Goal: Task Accomplishment & Management: Manage account settings

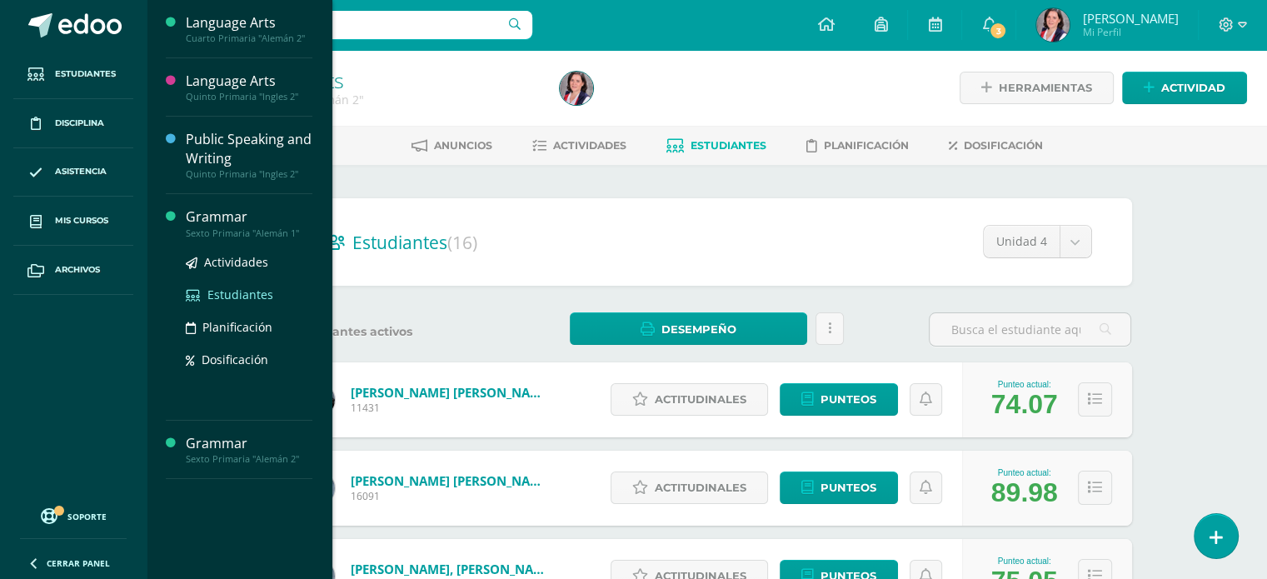
click at [240, 297] on span "Estudiantes" at bounding box center [240, 295] width 66 height 16
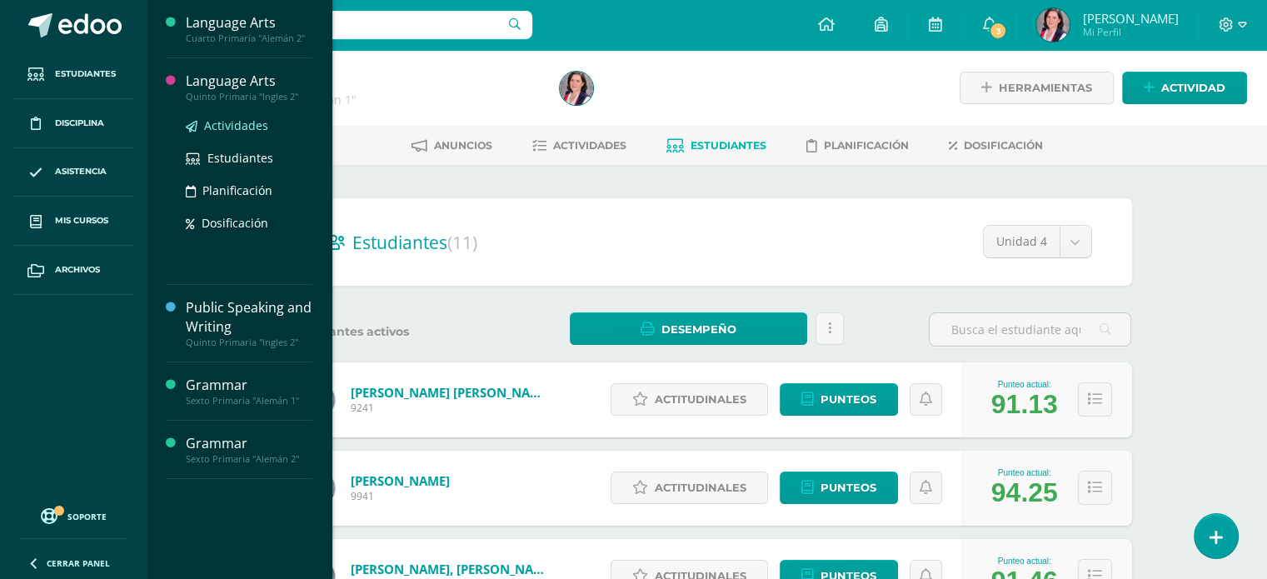
click at [233, 122] on span "Actividades" at bounding box center [236, 125] width 64 height 16
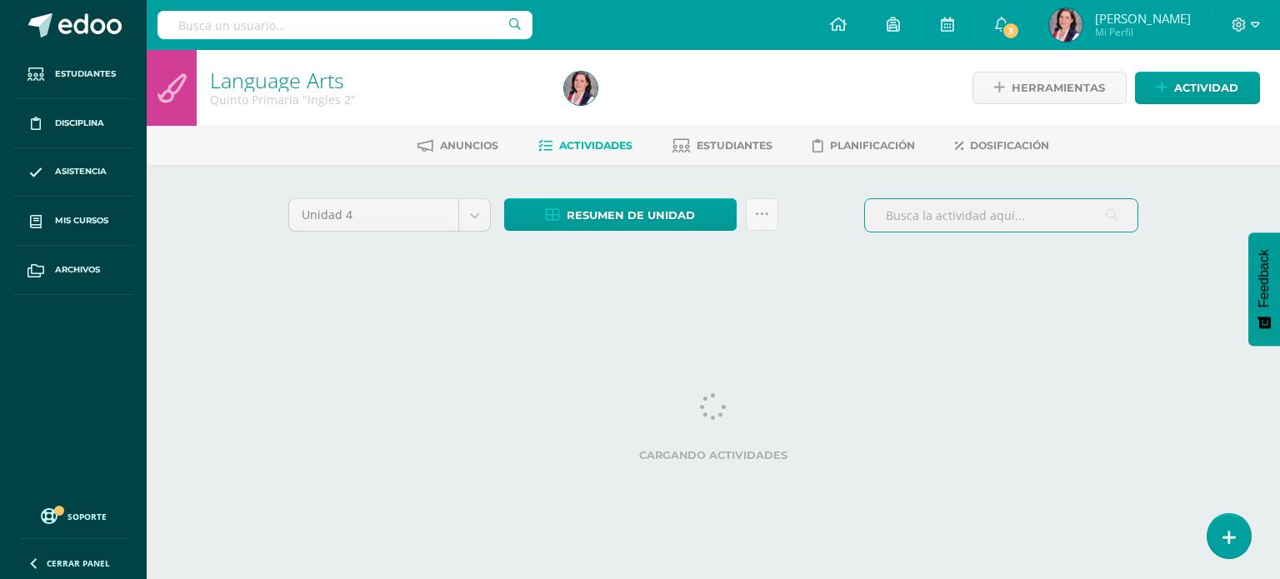
click at [989, 212] on input "text" at bounding box center [1001, 215] width 272 height 32
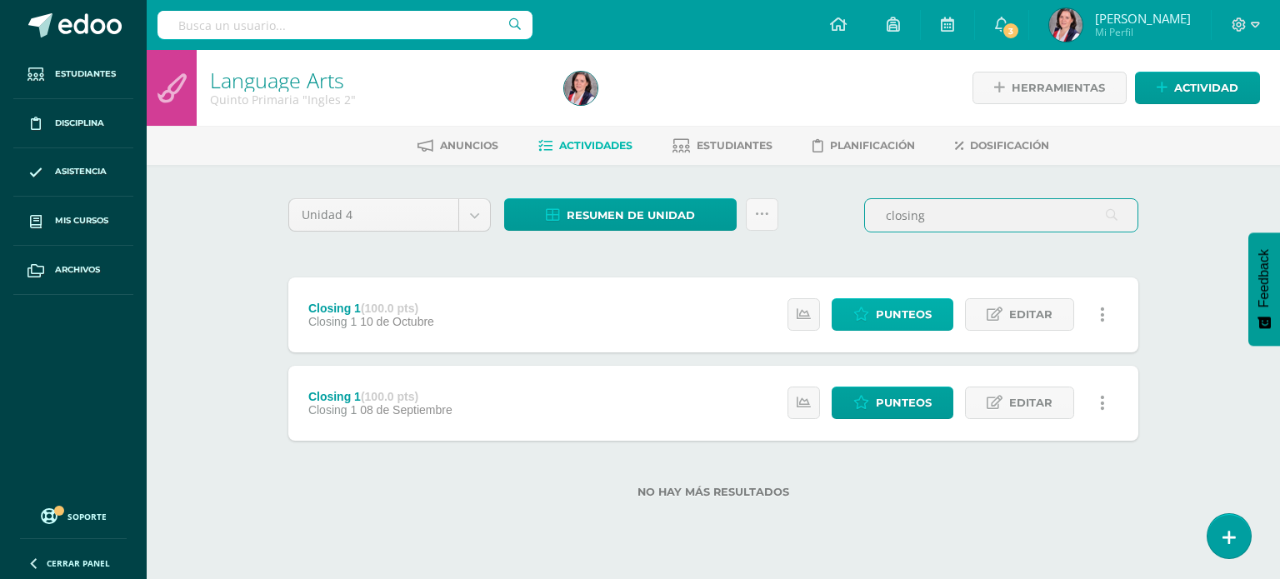
type input "closing"
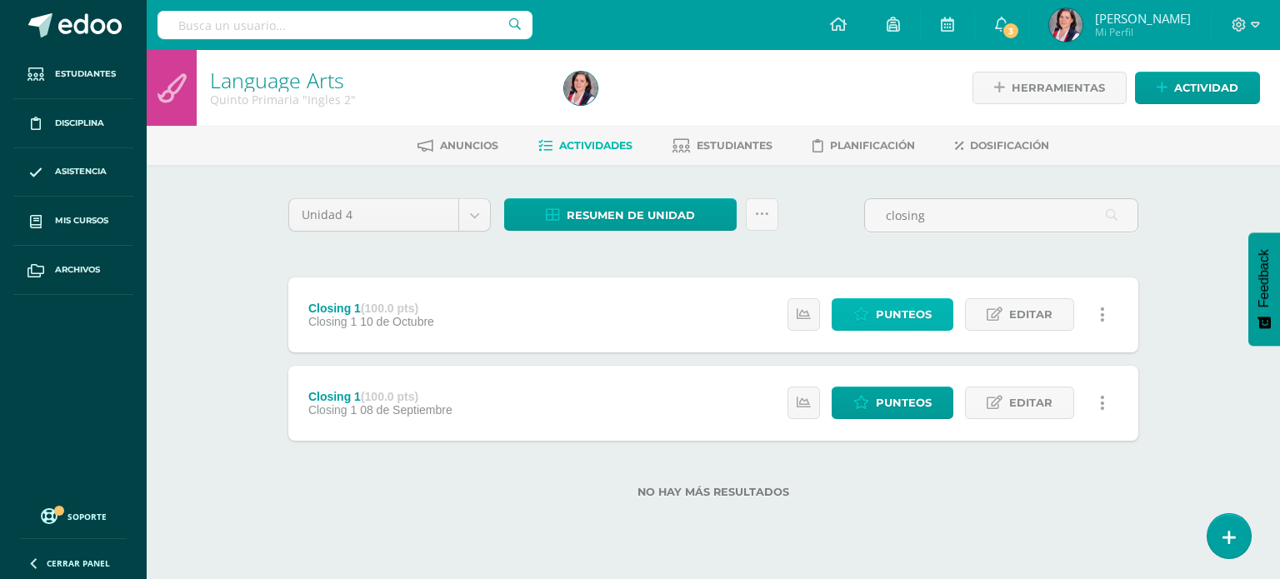
click at [911, 311] on span "Punteos" at bounding box center [904, 314] width 56 height 31
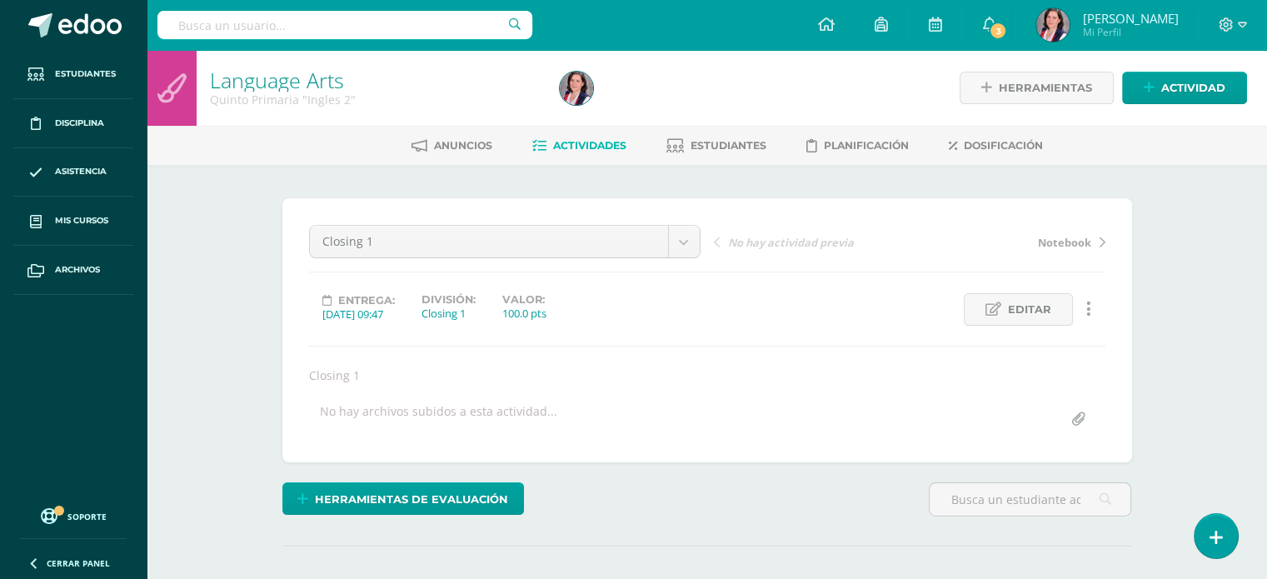
click at [588, 144] on span "Actividades" at bounding box center [589, 145] width 73 height 12
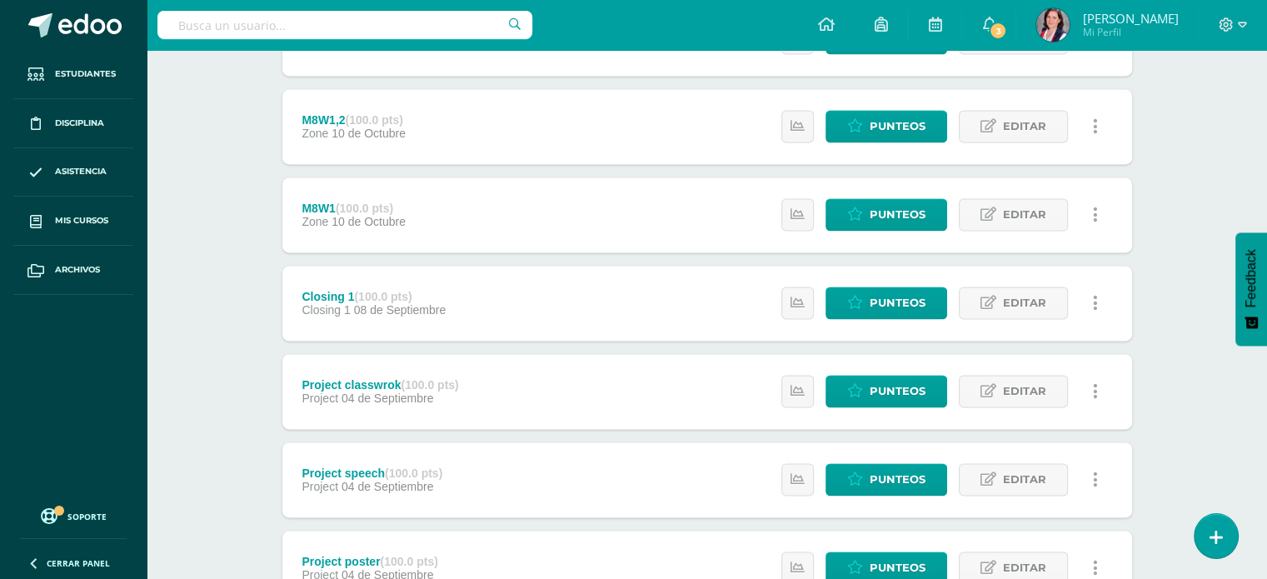
scroll to position [2399, 0]
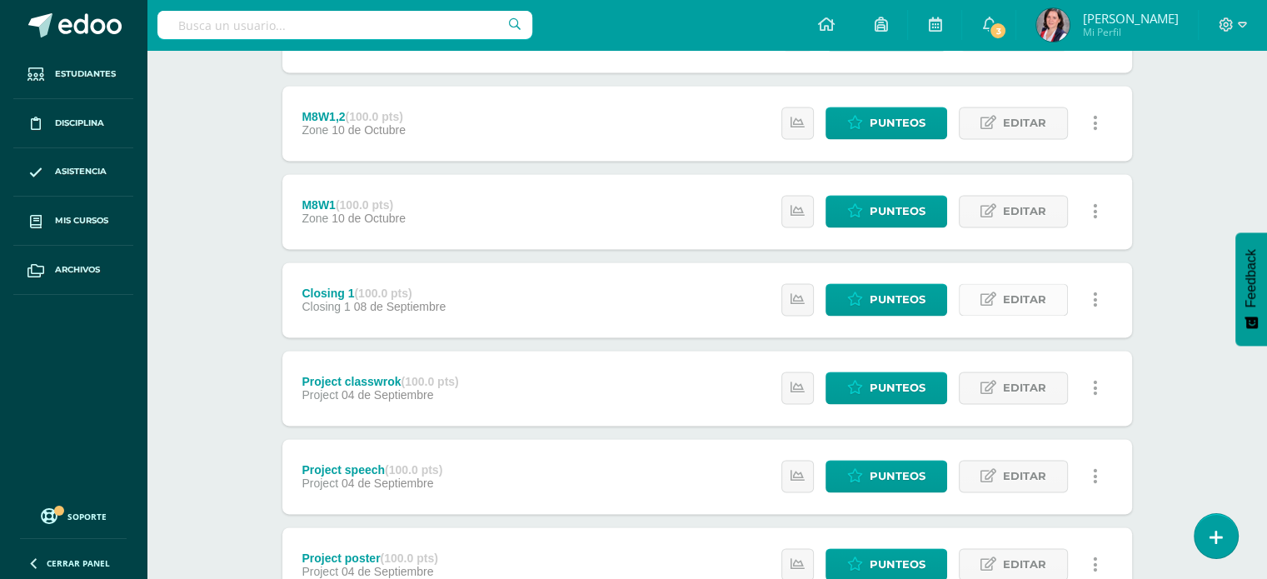
click at [1045, 301] on span "Editar" at bounding box center [1024, 299] width 43 height 31
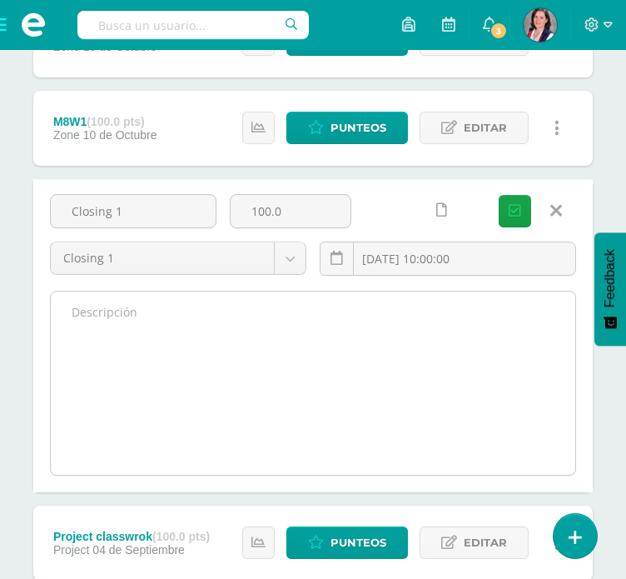
scroll to position [2521, 0]
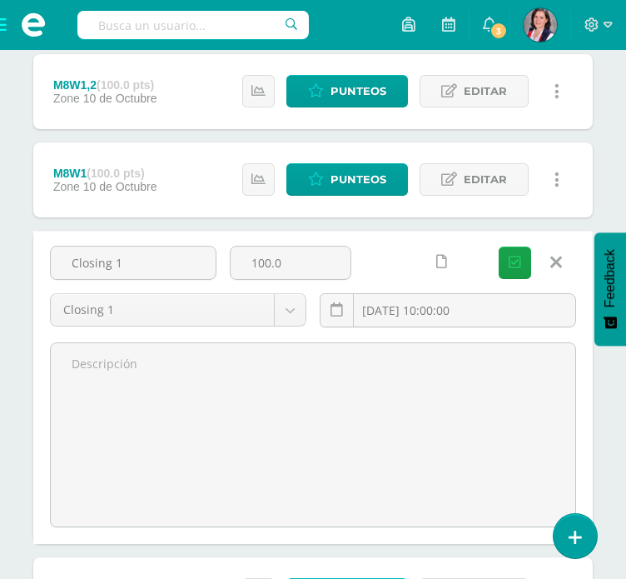
click at [561, 259] on icon at bounding box center [557, 262] width 12 height 18
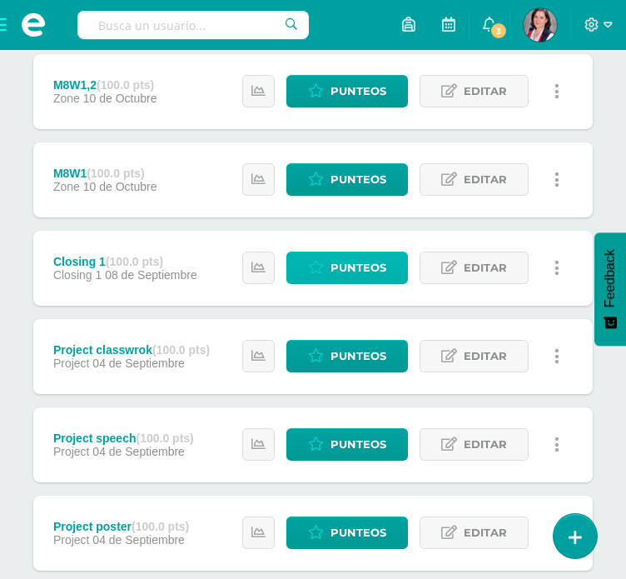
click at [365, 261] on span "Punteos" at bounding box center [359, 267] width 56 height 31
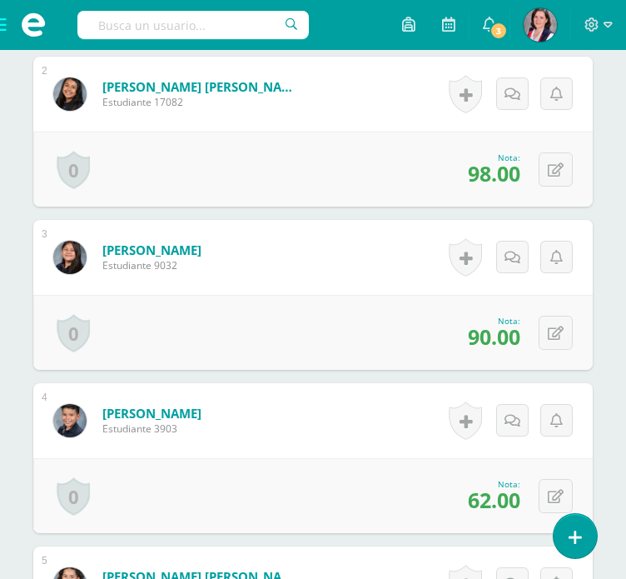
scroll to position [742, 0]
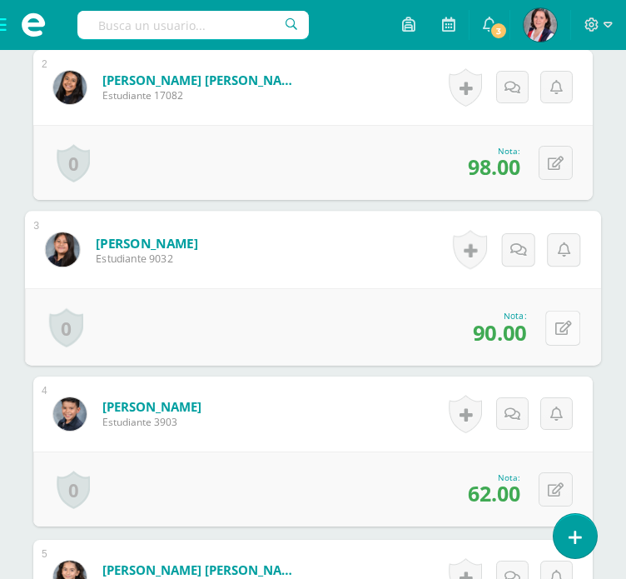
click at [560, 325] on icon at bounding box center [564, 328] width 17 height 14
type input "92"
click at [502, 327] on link at bounding box center [518, 333] width 33 height 33
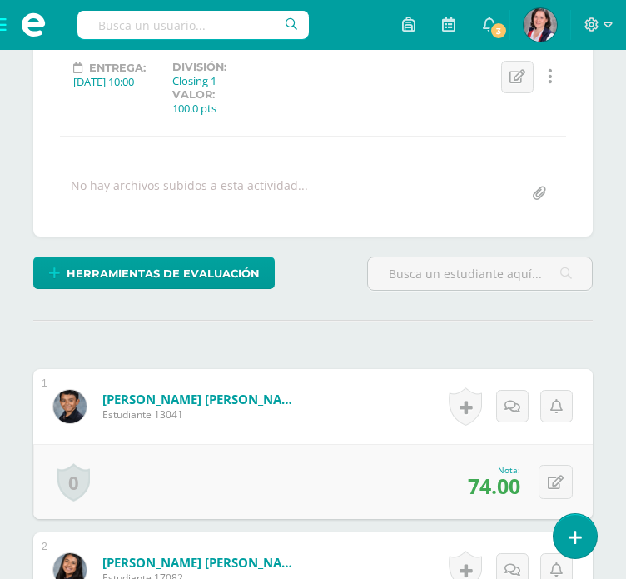
scroll to position [0, 0]
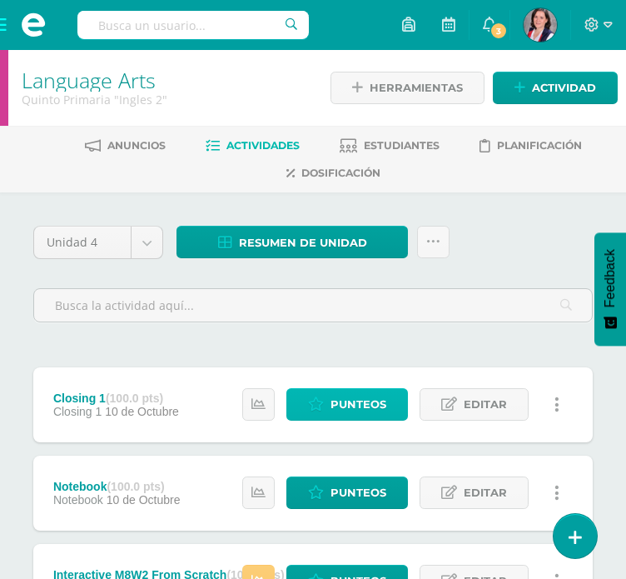
click at [380, 393] on span "Punteos" at bounding box center [359, 404] width 56 height 31
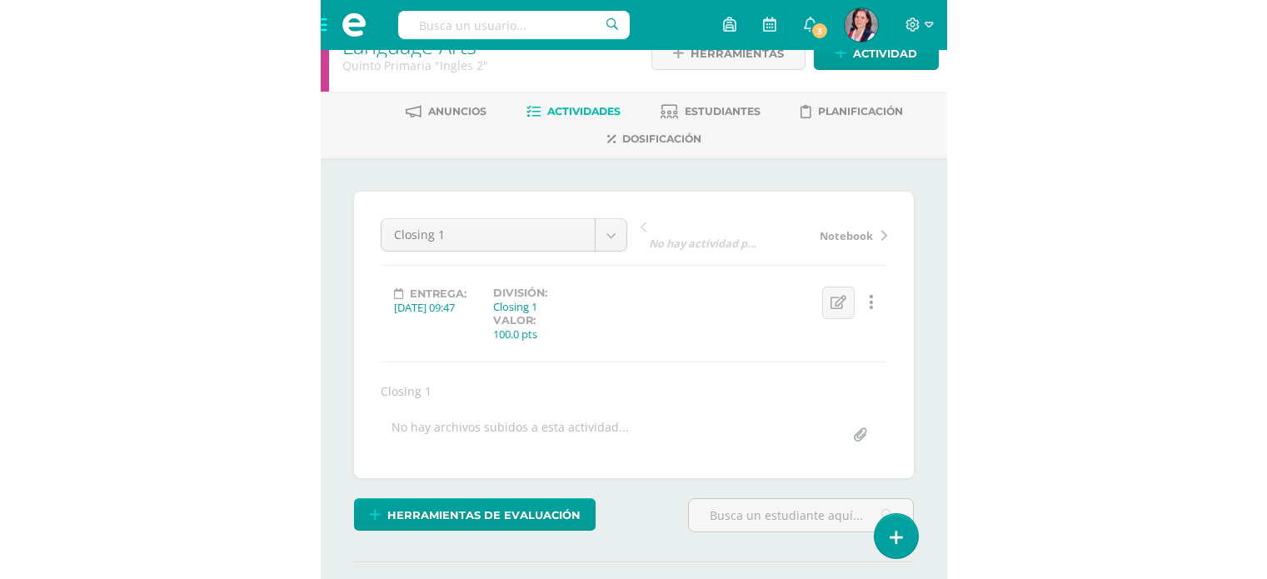
scroll to position [33, 0]
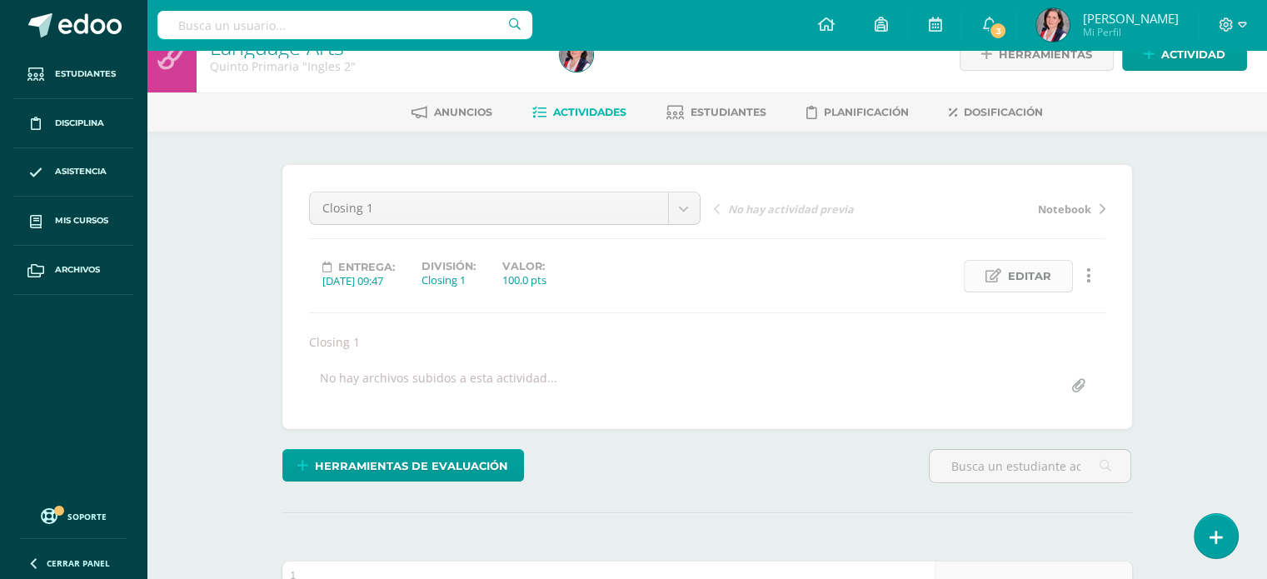
click at [626, 272] on span "Editar" at bounding box center [1029, 276] width 43 height 31
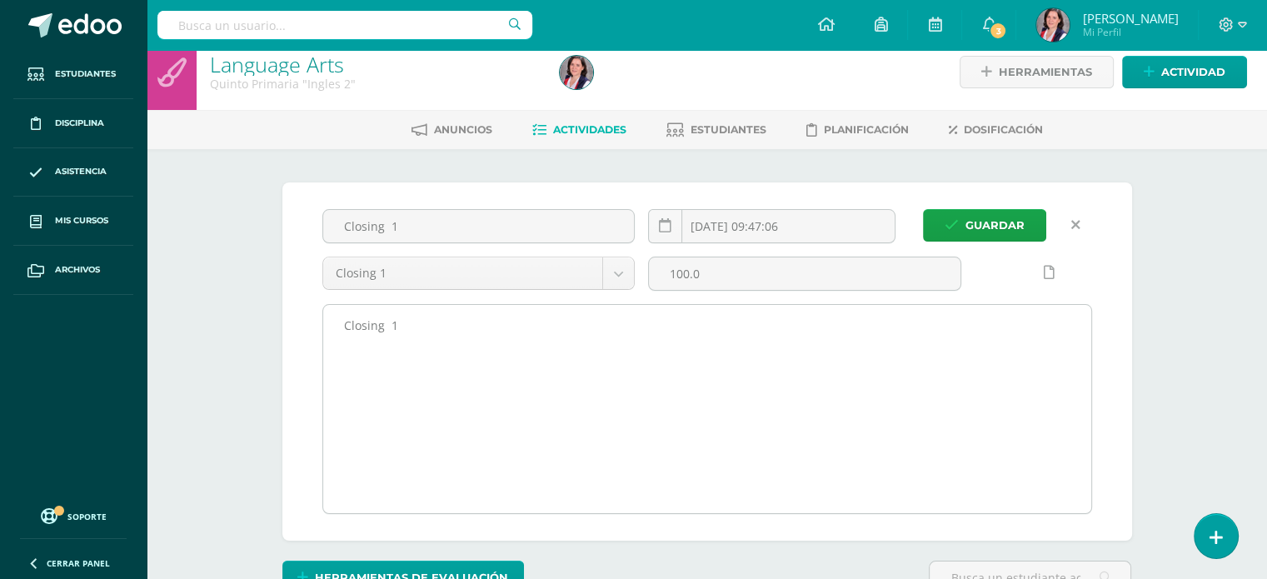
scroll to position [0, 0]
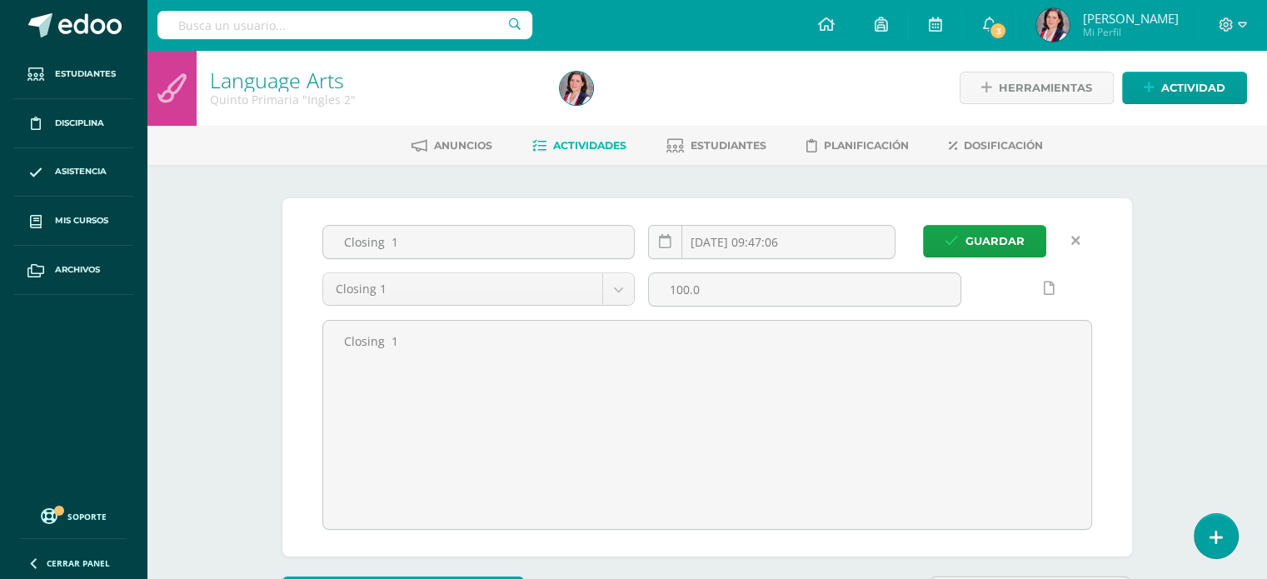
click at [626, 242] on link at bounding box center [1076, 241] width 32 height 32
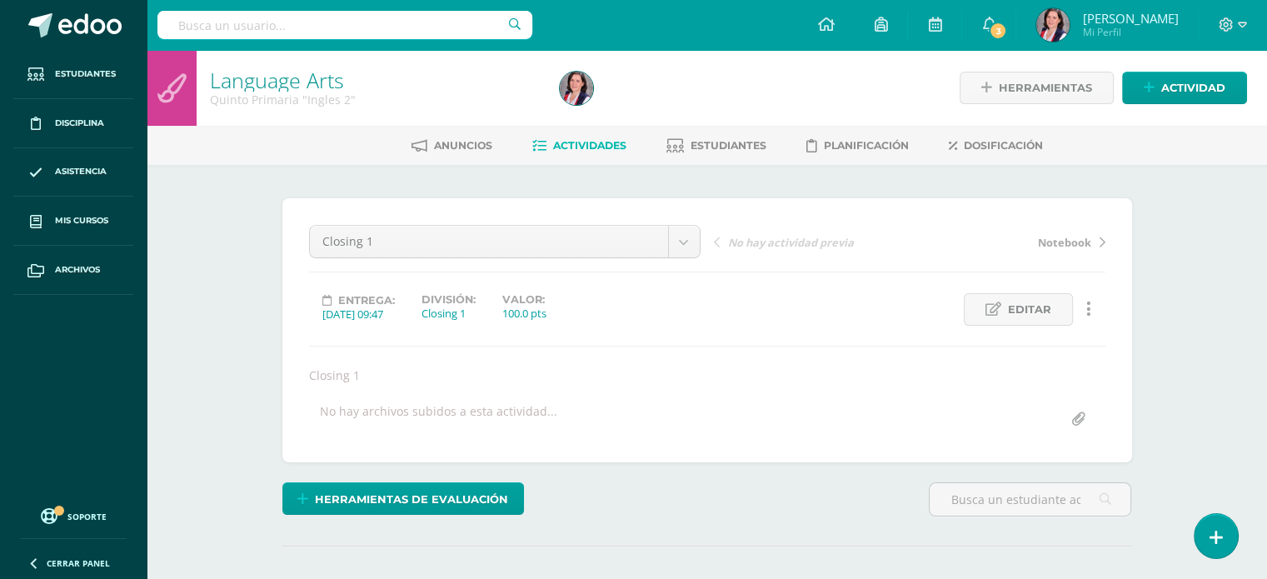
click at [596, 146] on span "Actividades" at bounding box center [589, 145] width 73 height 12
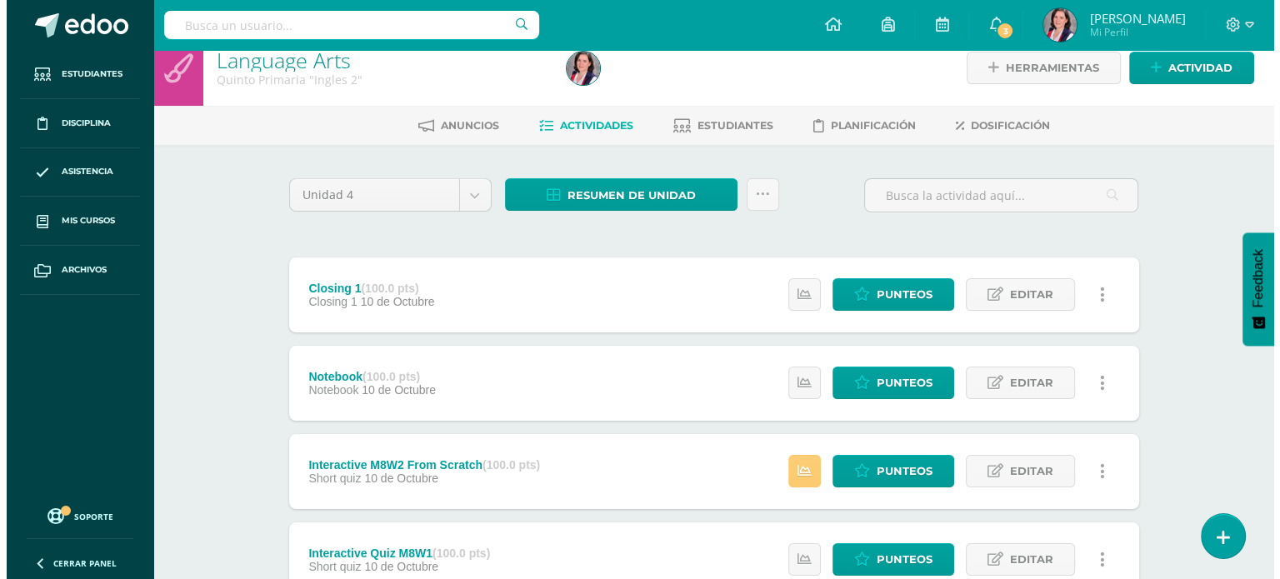
scroll to position [35, 0]
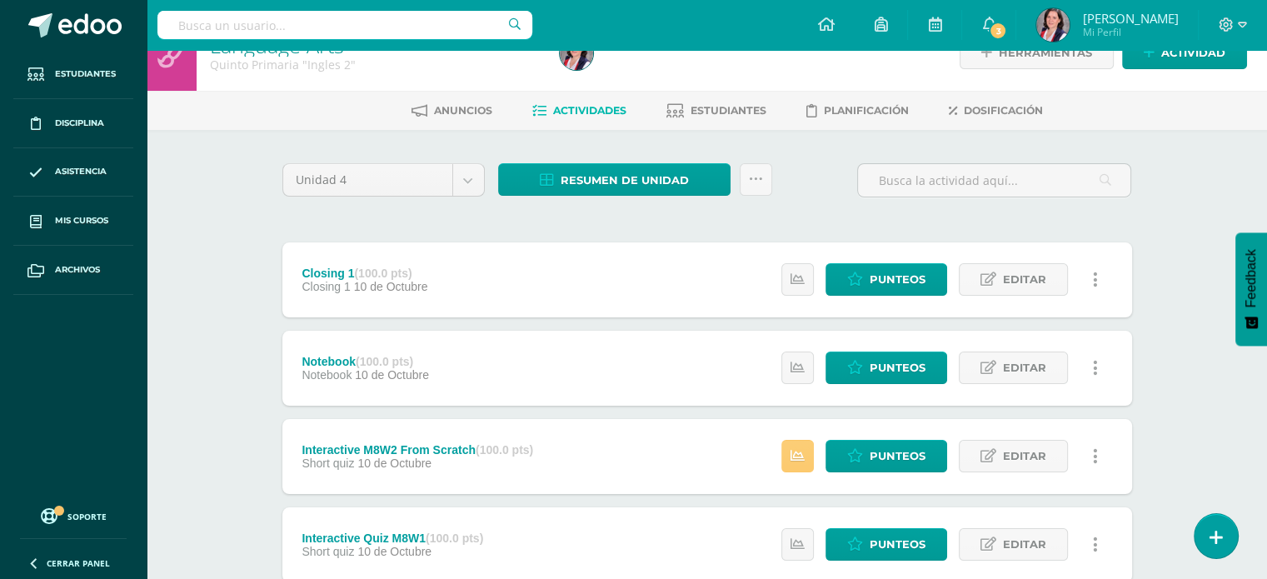
click at [1094, 282] on icon at bounding box center [1095, 280] width 5 height 18
click at [1038, 362] on link "Eliminar" at bounding box center [1065, 360] width 171 height 26
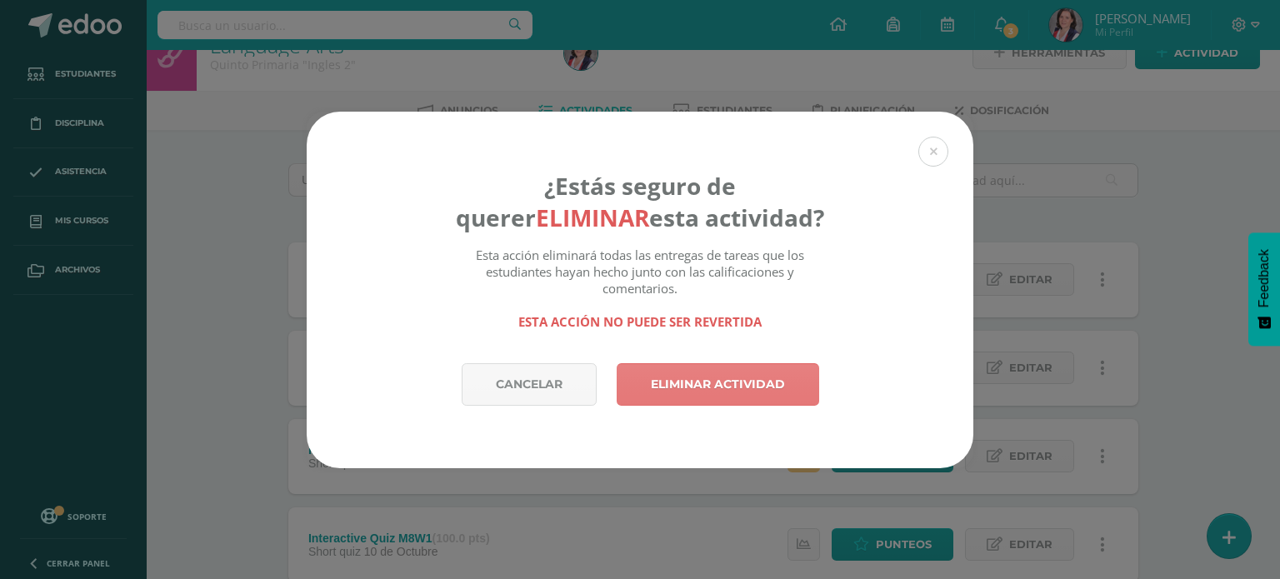
click at [767, 382] on link "Eliminar actividad" at bounding box center [717, 384] width 202 height 42
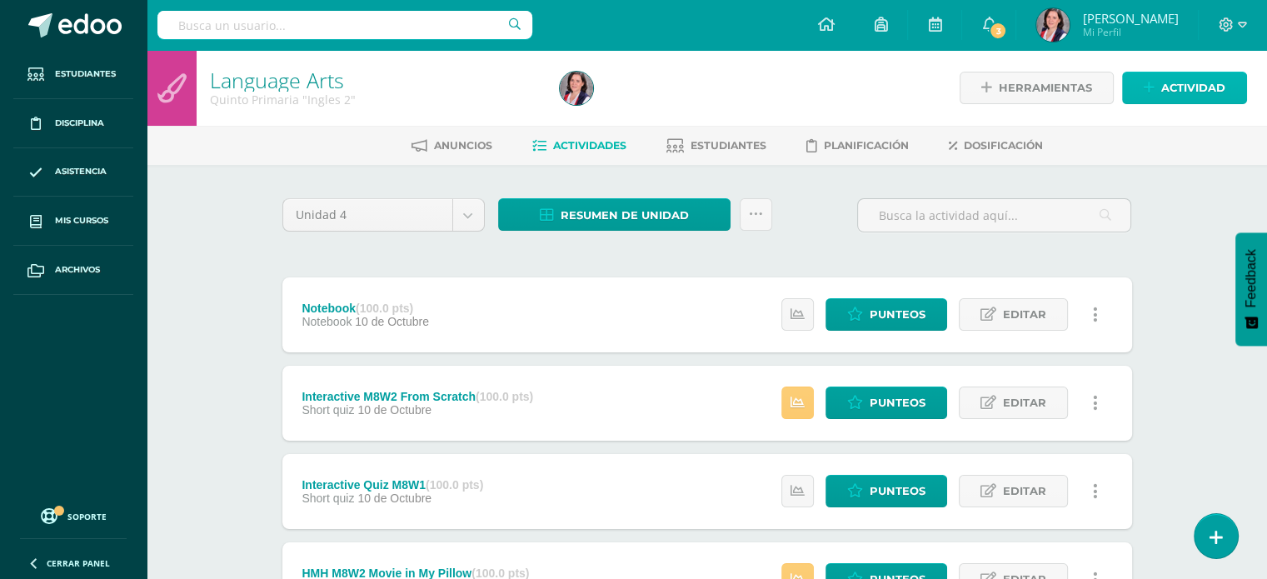
click at [1184, 84] on span "Actividad" at bounding box center [1193, 87] width 64 height 31
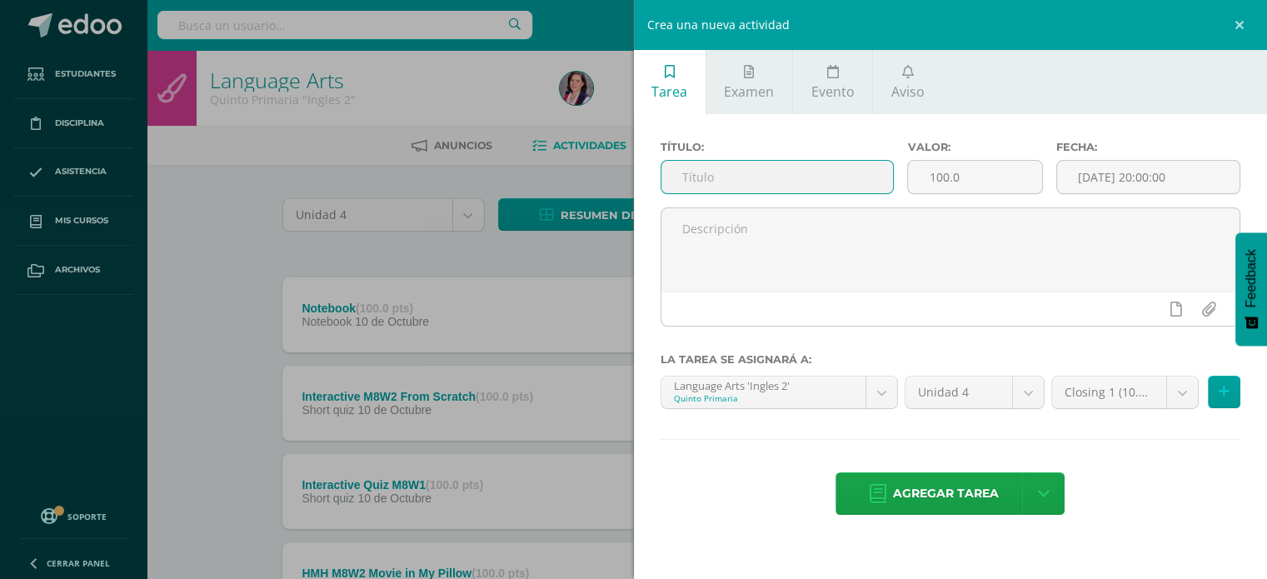
click at [723, 178] on input "text" at bounding box center [777, 177] width 232 height 32
type input "Closing 2"
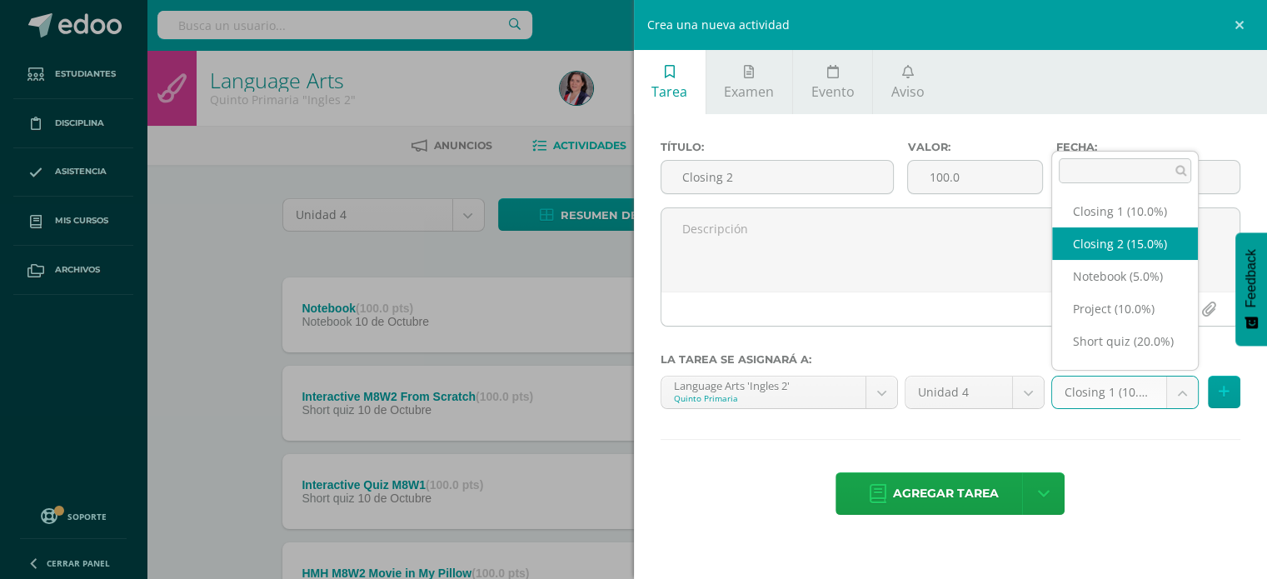
select select "225239"
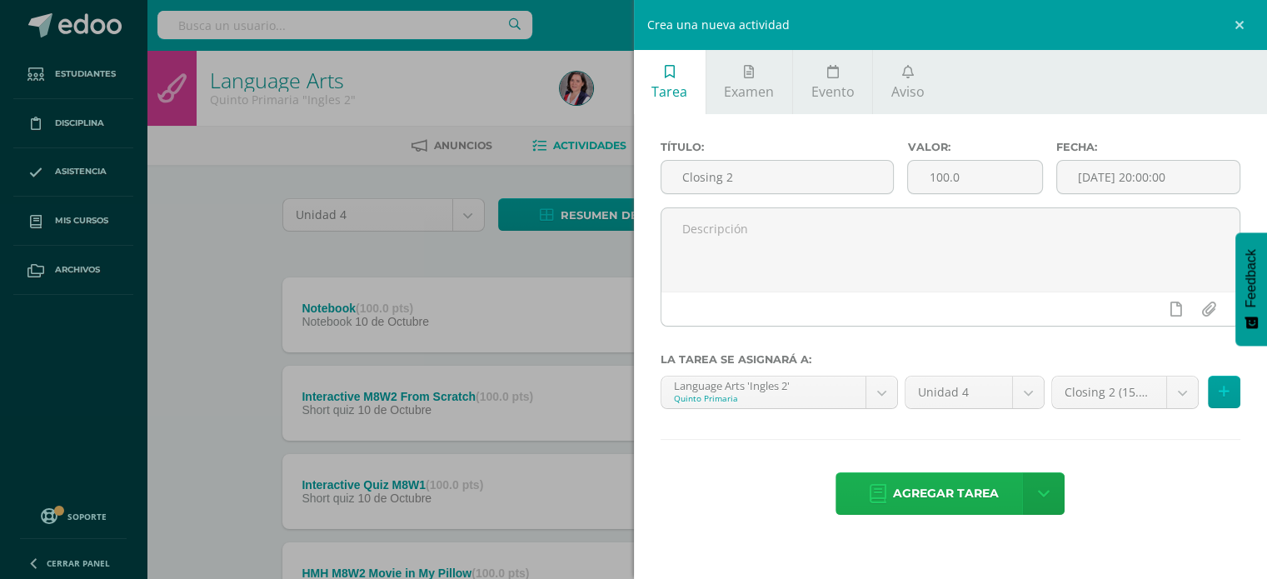
click at [945, 491] on span "Agregar tarea" at bounding box center [946, 493] width 106 height 41
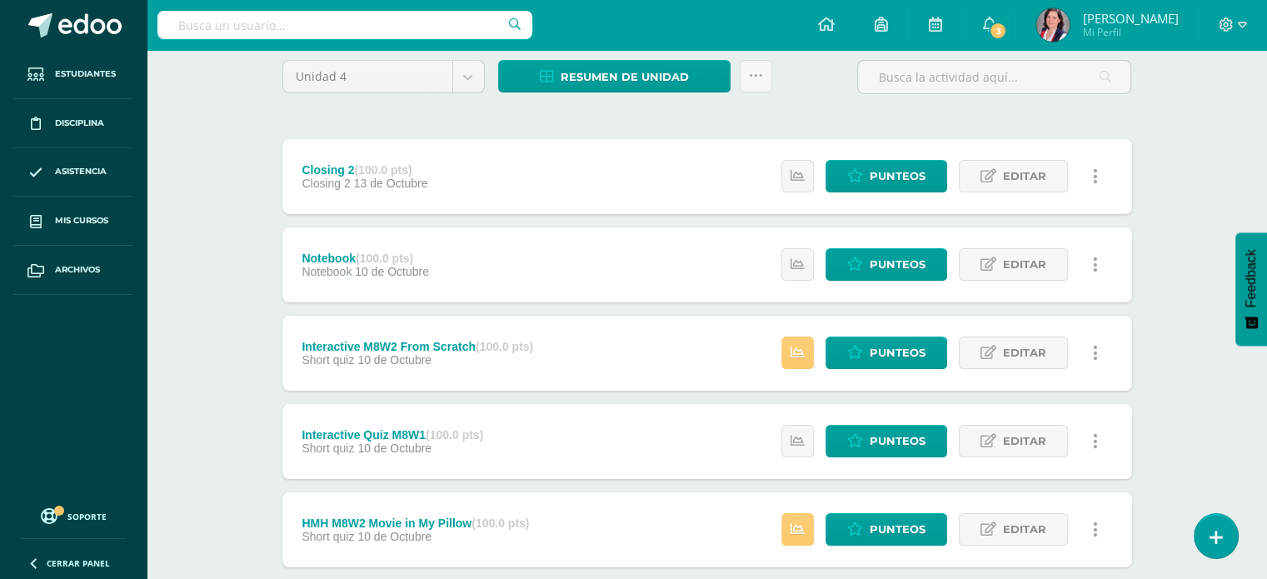
scroll to position [137, 0]
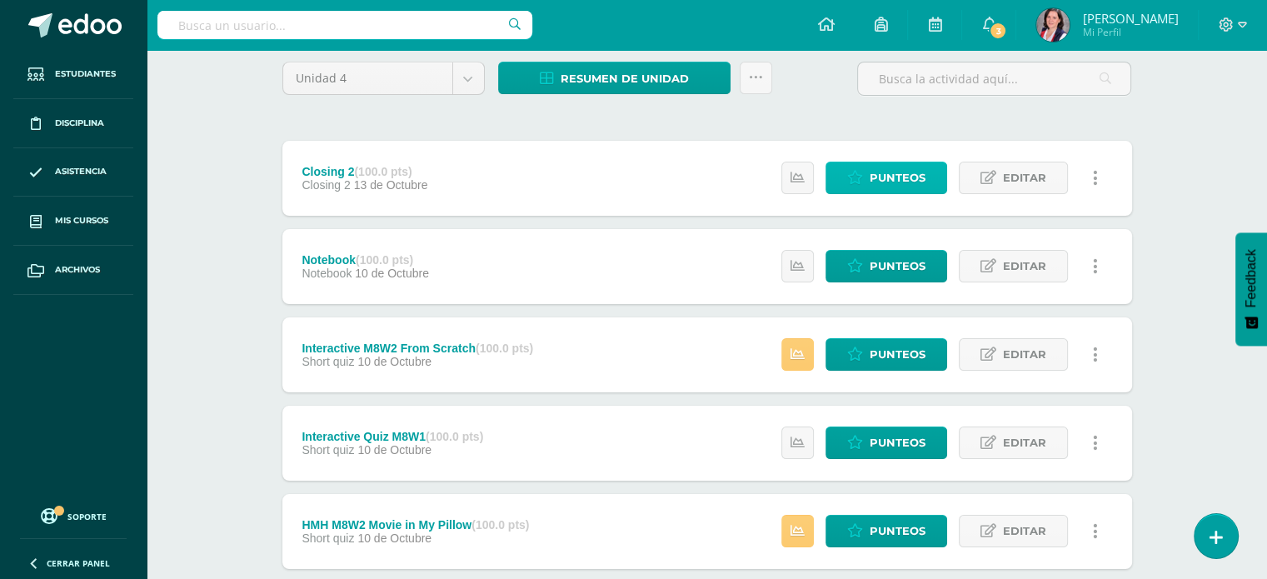
click at [893, 176] on span "Punteos" at bounding box center [898, 177] width 56 height 31
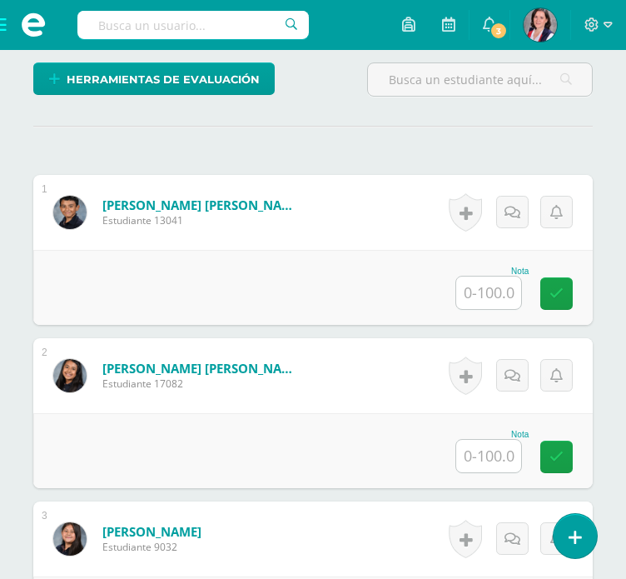
scroll to position [456, 0]
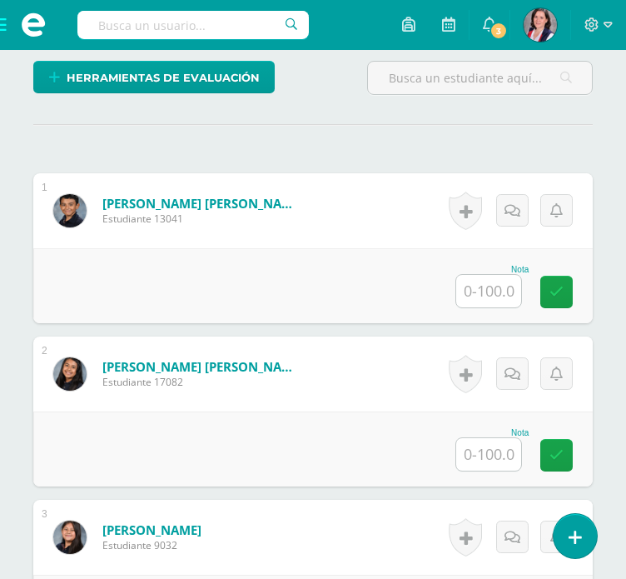
click at [506, 284] on input "text" at bounding box center [489, 291] width 65 height 32
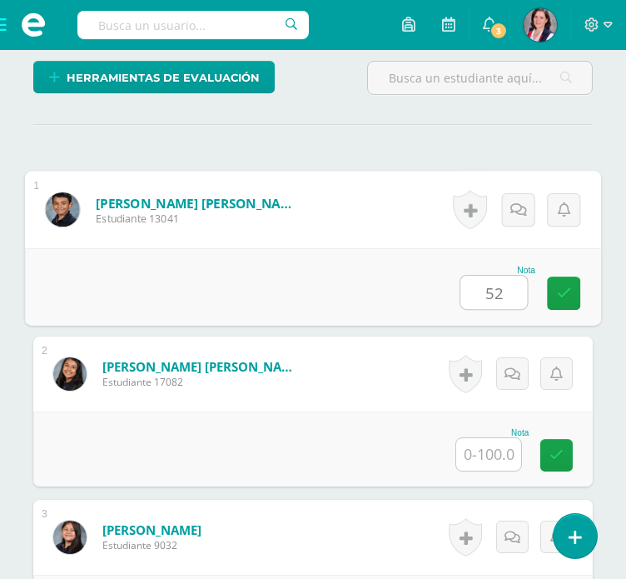
type input "52"
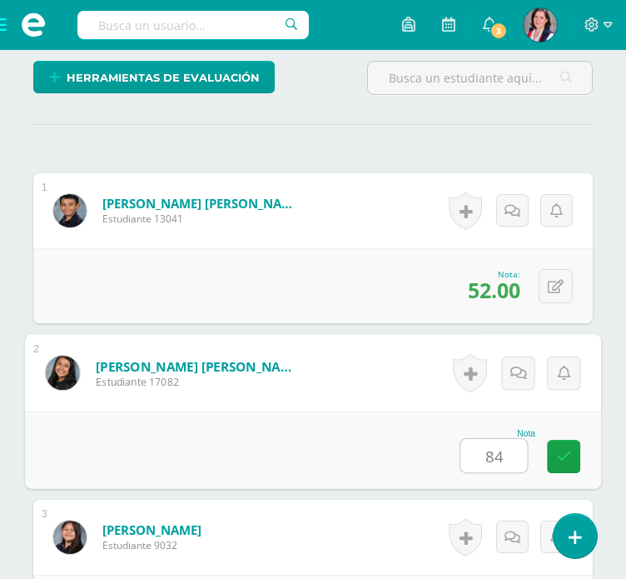
type input "84"
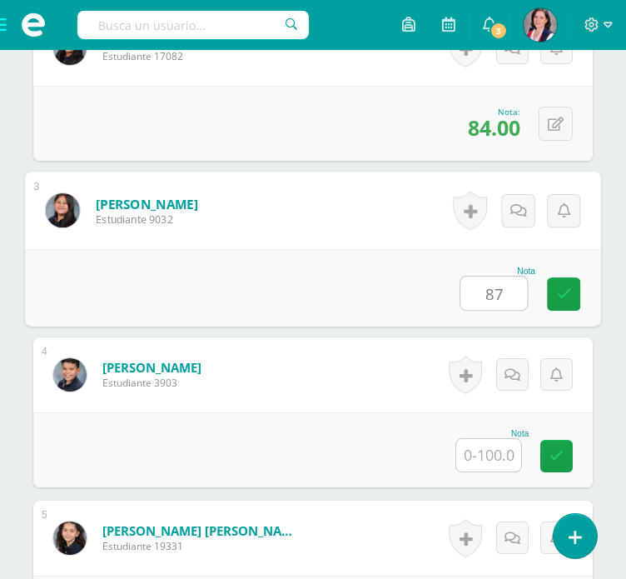
type input "87"
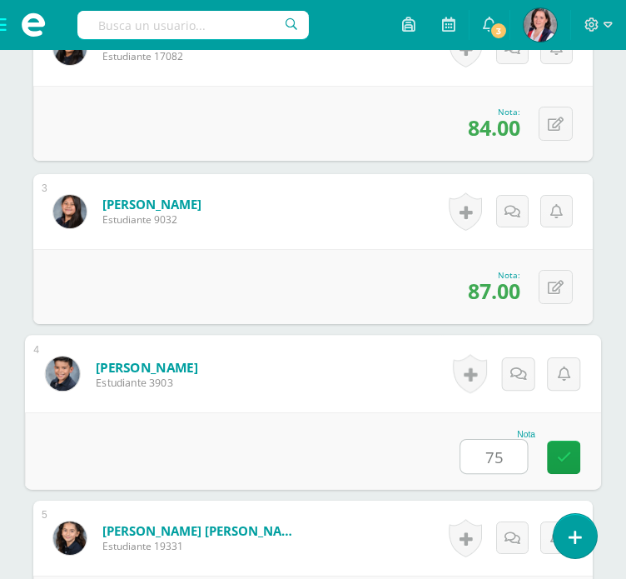
type input "75"
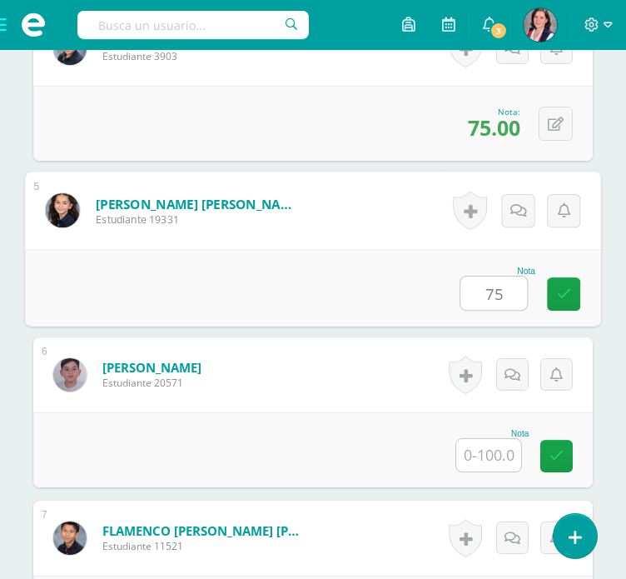
type input "75"
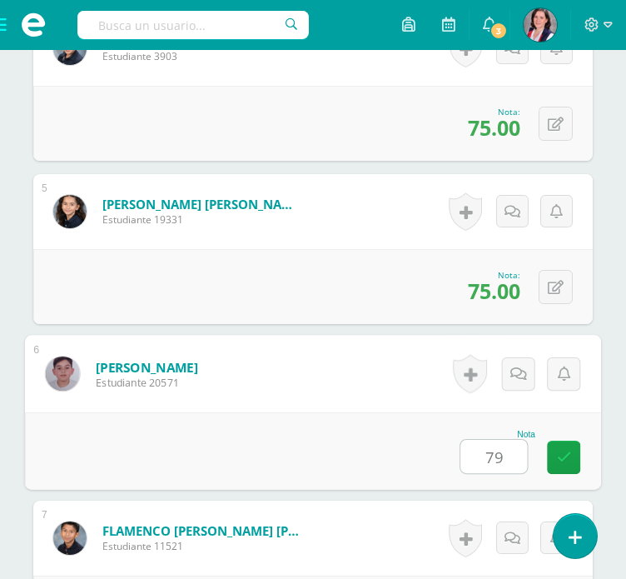
type input "79"
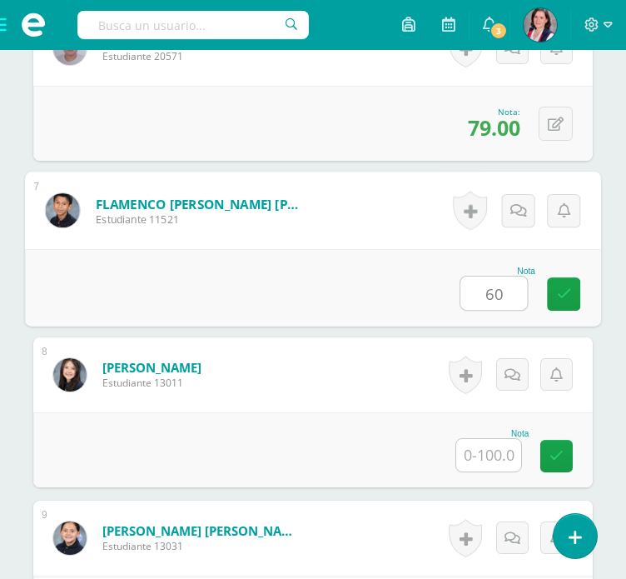
type input "60"
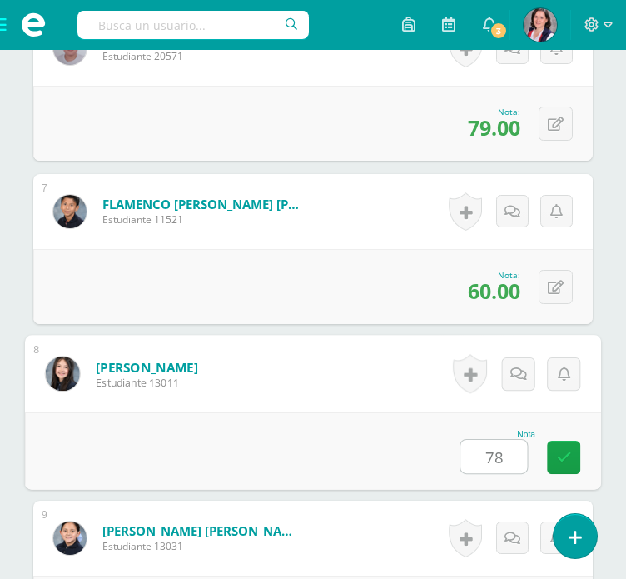
type input "78"
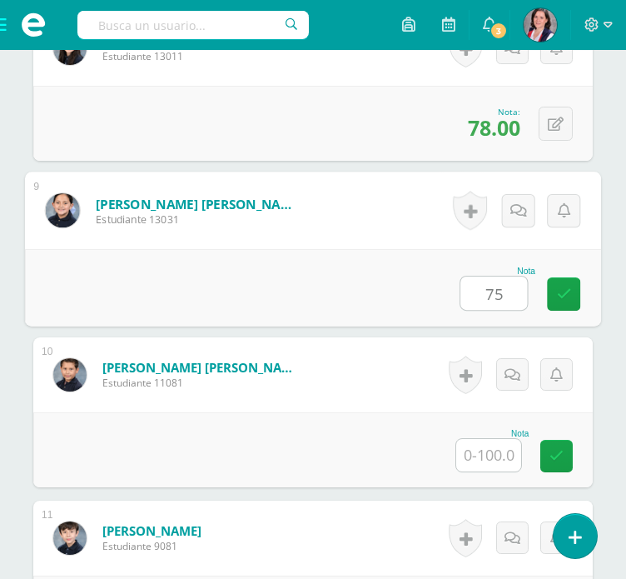
type input "75"
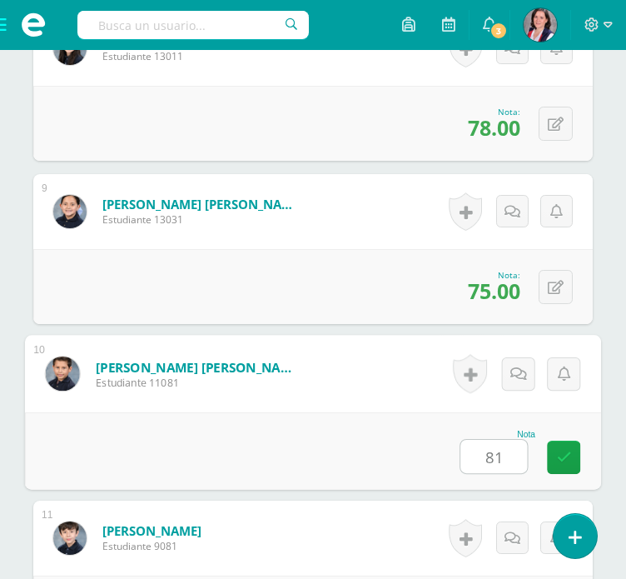
type input "81"
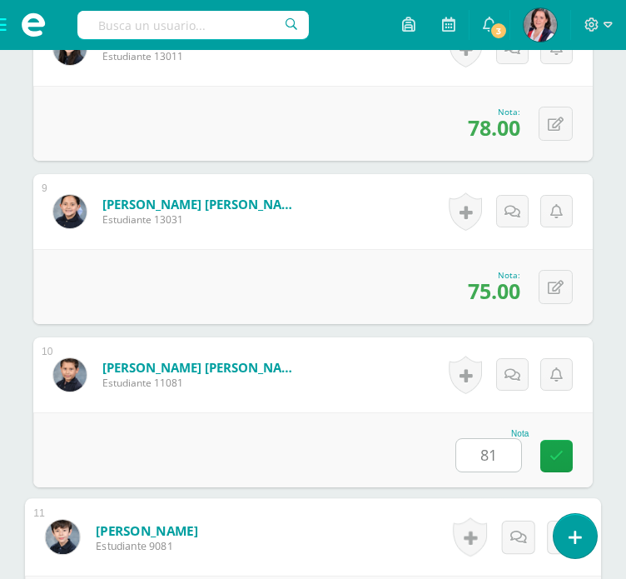
scroll to position [2088, 0]
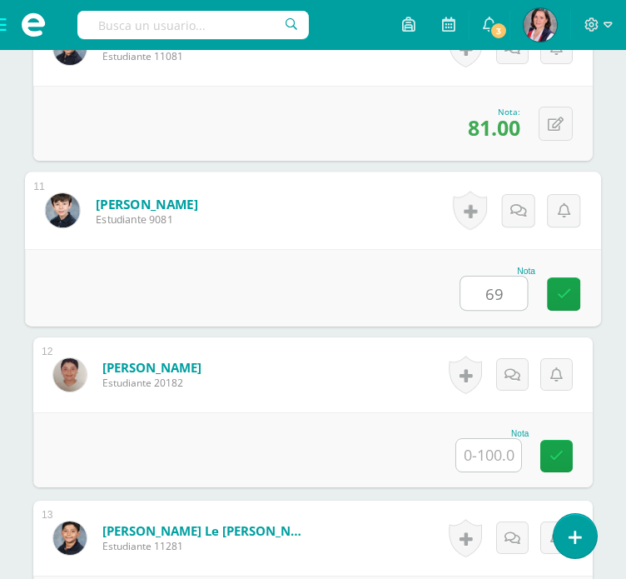
type input "69"
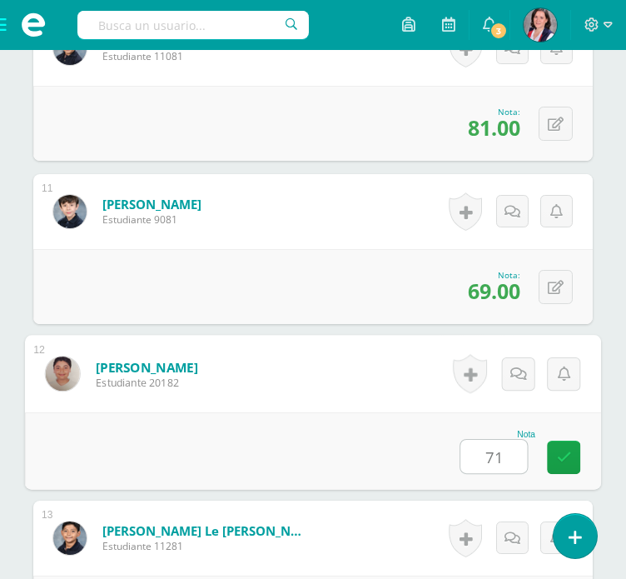
type input "71"
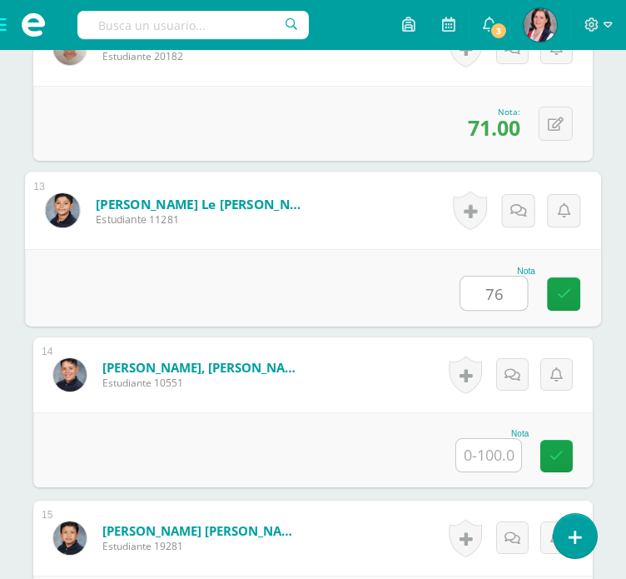
type input "76"
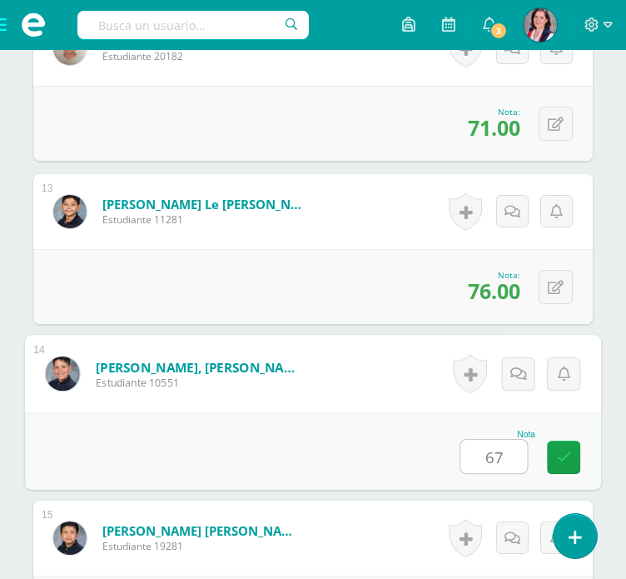
type input "67"
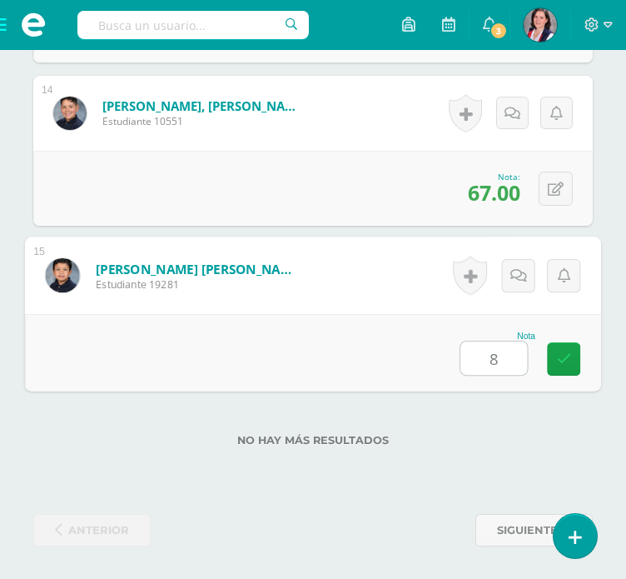
type input "82"
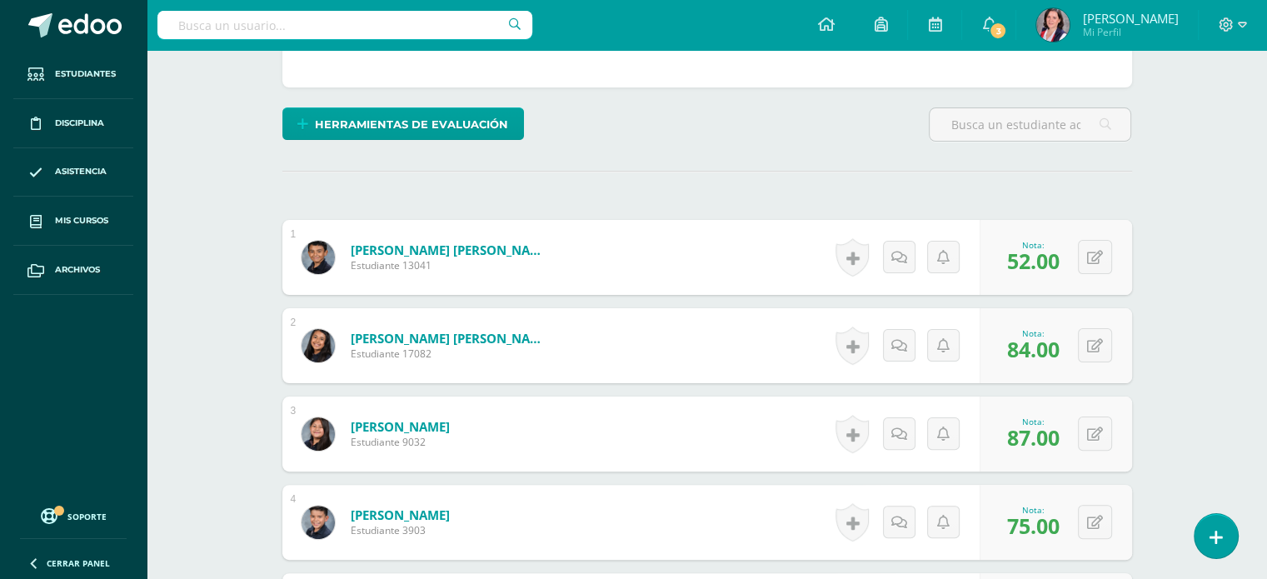
scroll to position [0, 0]
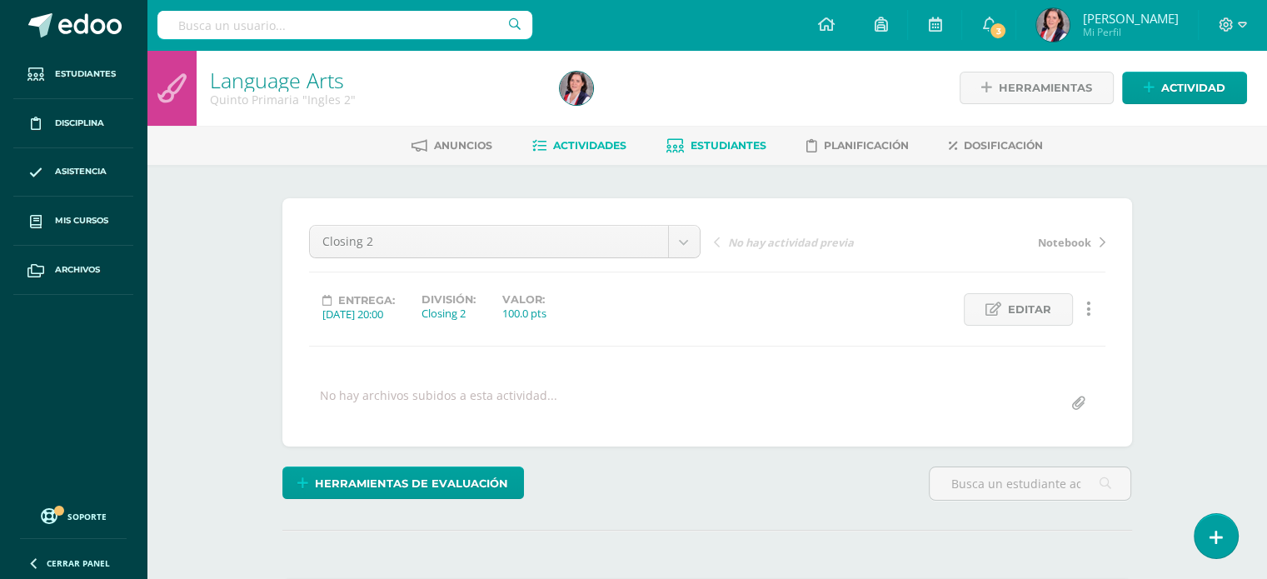
click at [746, 146] on span "Estudiantes" at bounding box center [729, 145] width 76 height 12
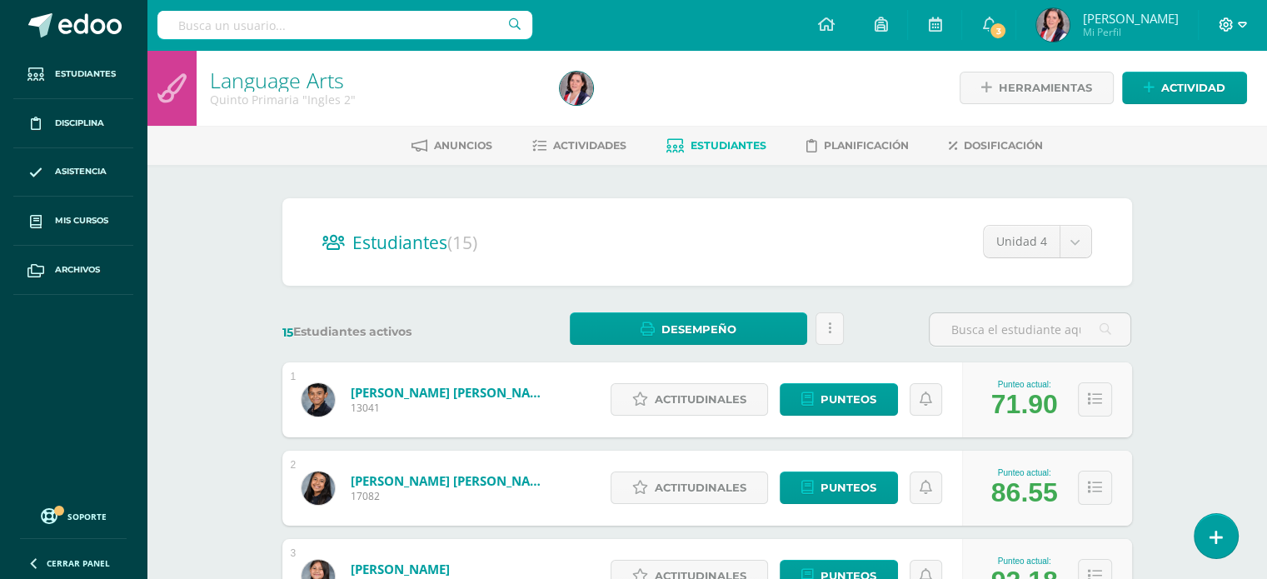
click at [1238, 30] on icon at bounding box center [1242, 24] width 9 height 15
click at [1189, 114] on span "Cerrar sesión" at bounding box center [1188, 113] width 75 height 16
